Goal: Task Accomplishment & Management: Use online tool/utility

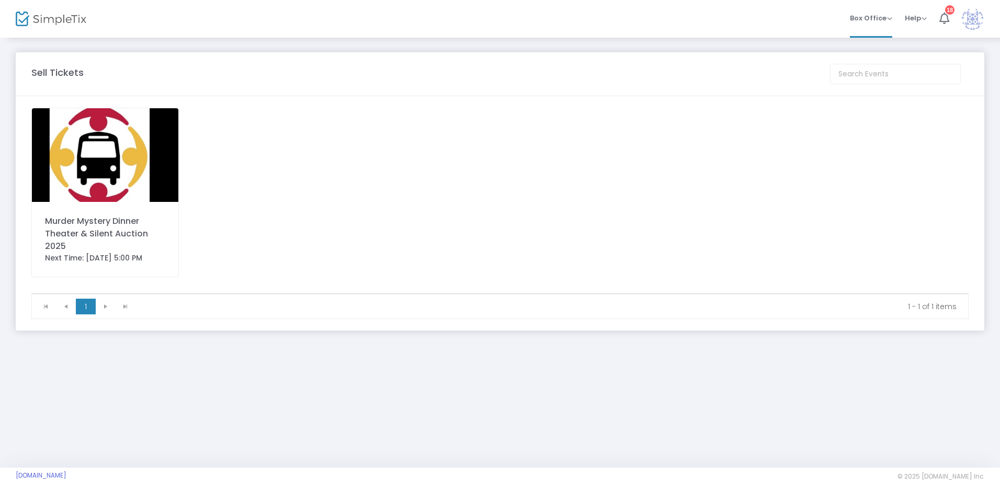
click at [92, 158] on img at bounding box center [105, 155] width 146 height 94
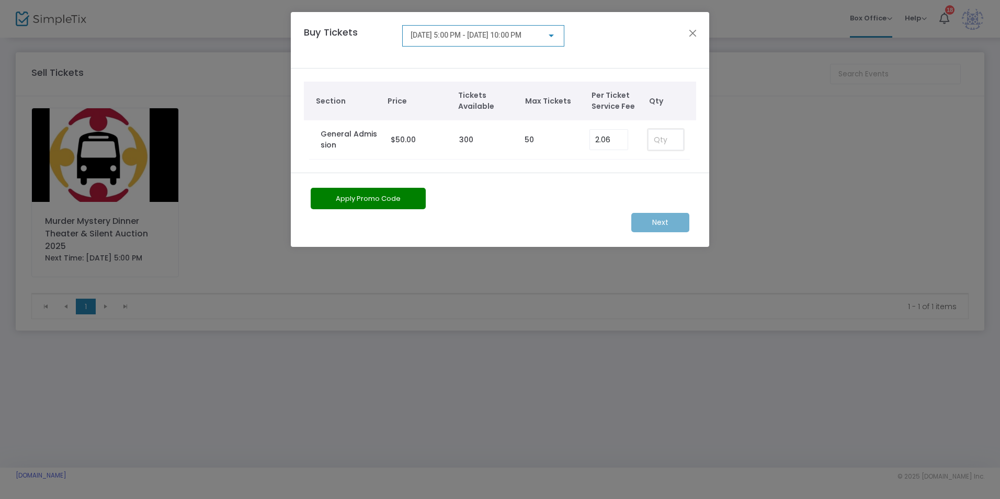
click at [654, 139] on input at bounding box center [665, 140] width 35 height 20
click at [613, 145] on input "2.06" at bounding box center [609, 140] width 38 height 20
click at [694, 32] on button "Close" at bounding box center [693, 33] width 14 height 14
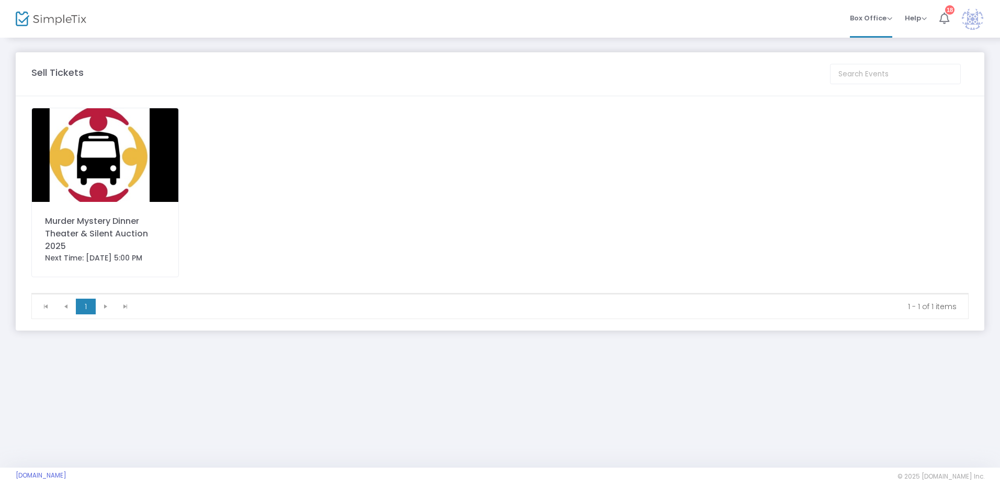
click at [951, 11] on div "18" at bounding box center [949, 9] width 9 height 9
